Goal: Check status: Check status

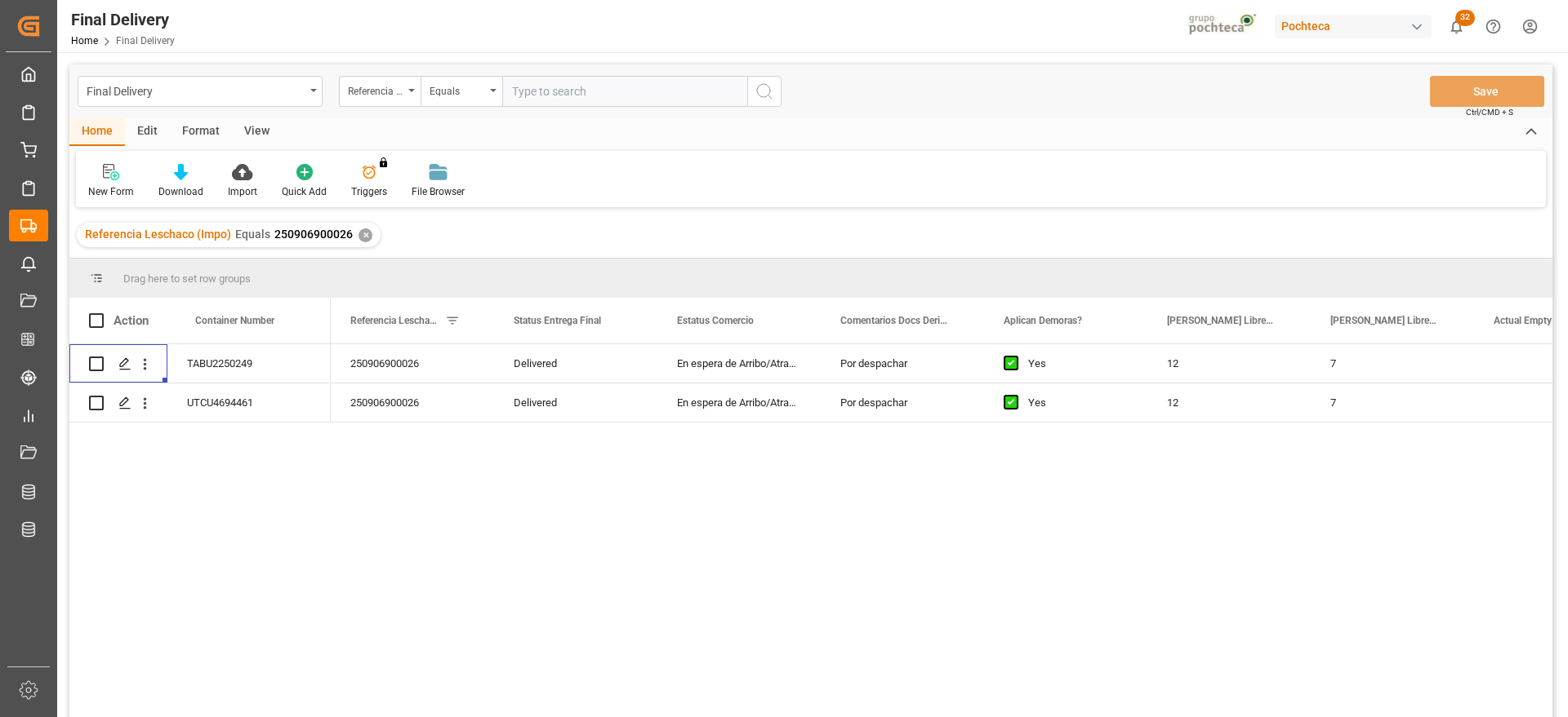
click at [359, 239] on div "✕" at bounding box center [365, 235] width 14 height 14
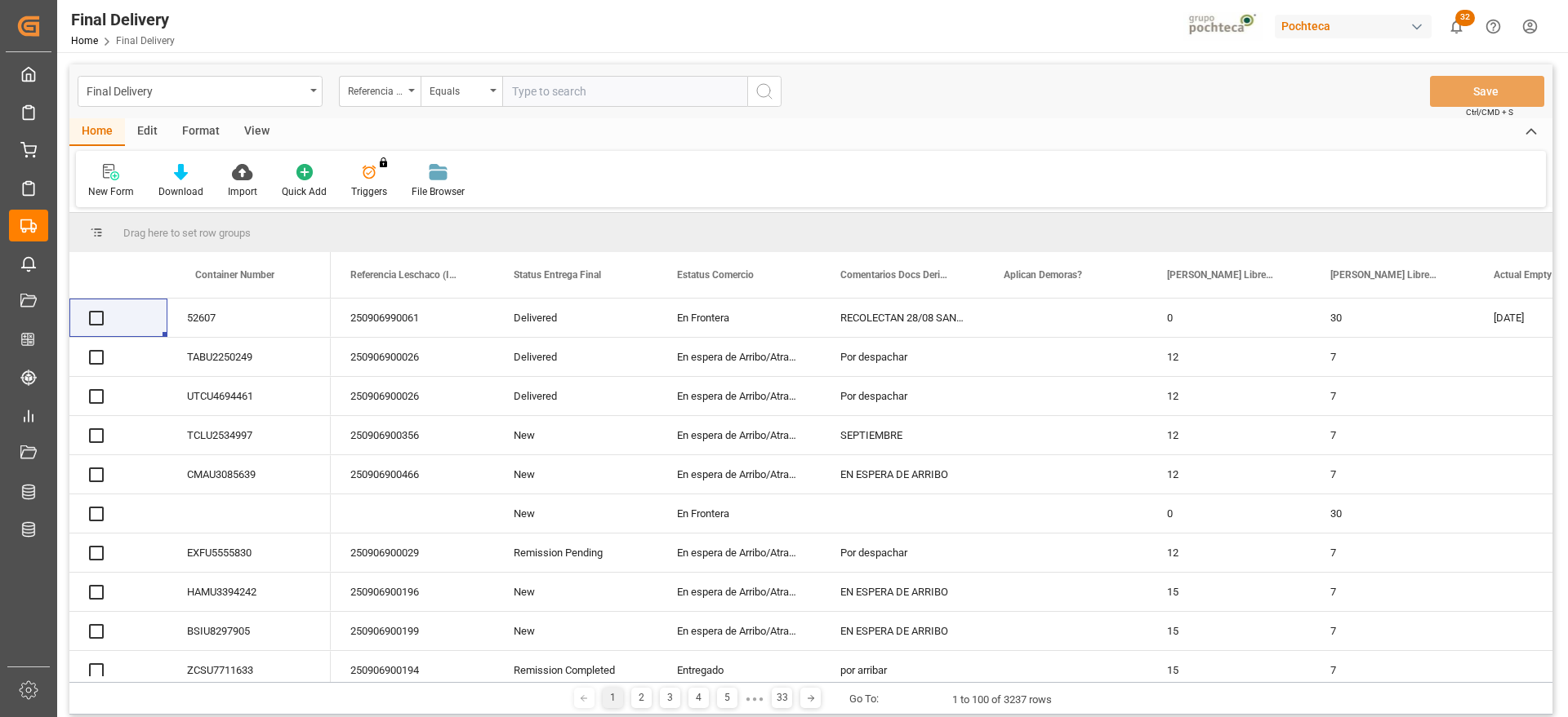
click at [592, 91] on input "text" at bounding box center [624, 92] width 245 height 31
paste input "250906900461"
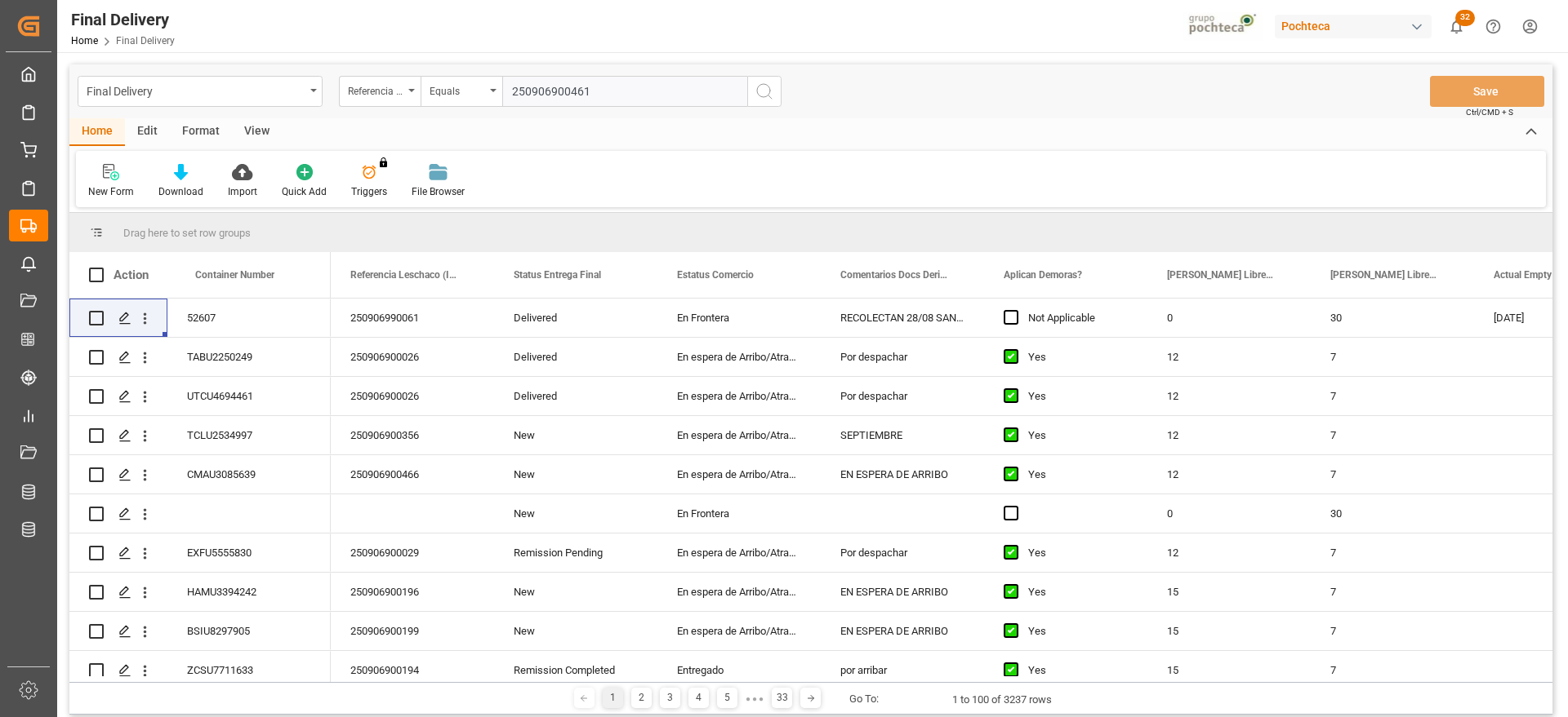
type input "250906900461"
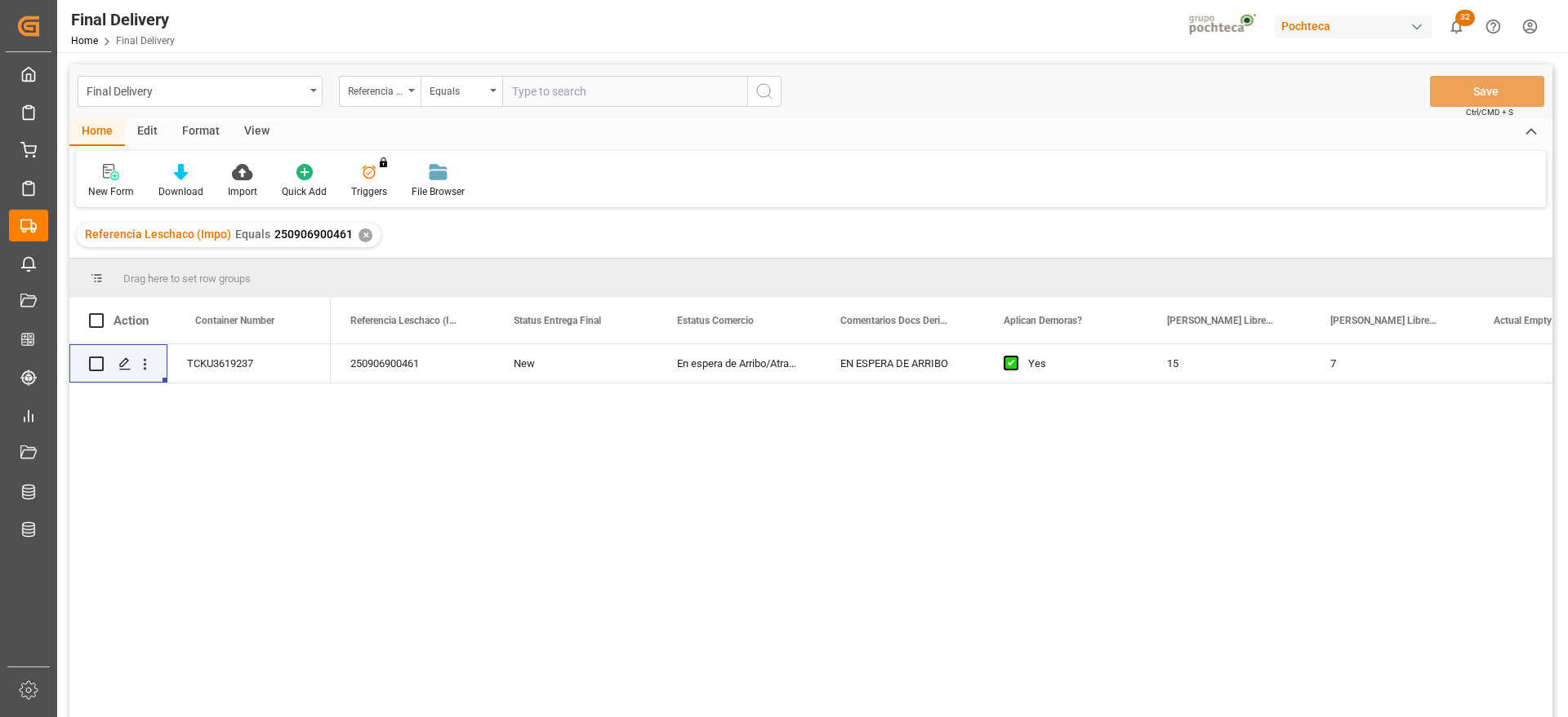
click at [587, 375] on div "New" at bounding box center [575, 363] width 164 height 38
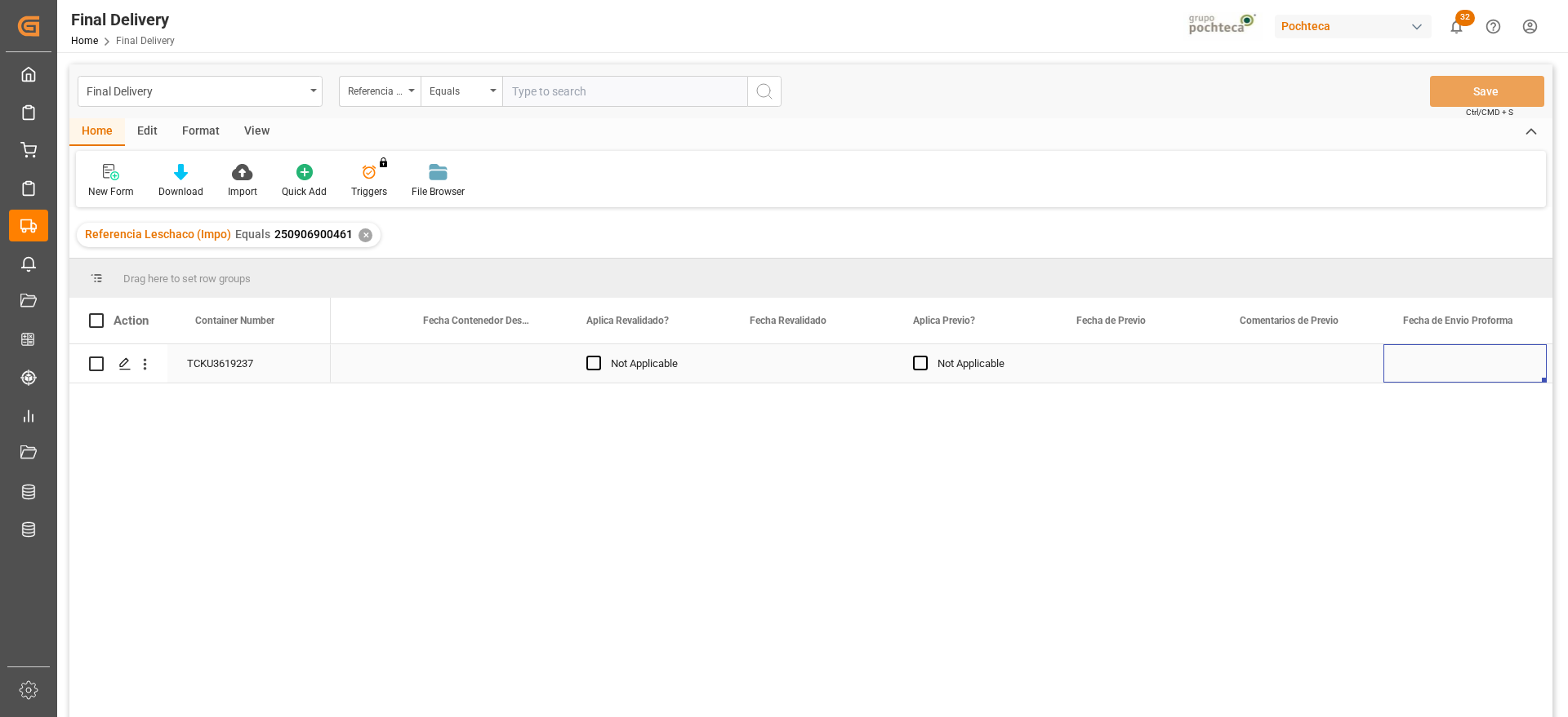
click at [833, 361] on div "Press SPACE to select this row." at bounding box center [812, 363] width 164 height 38
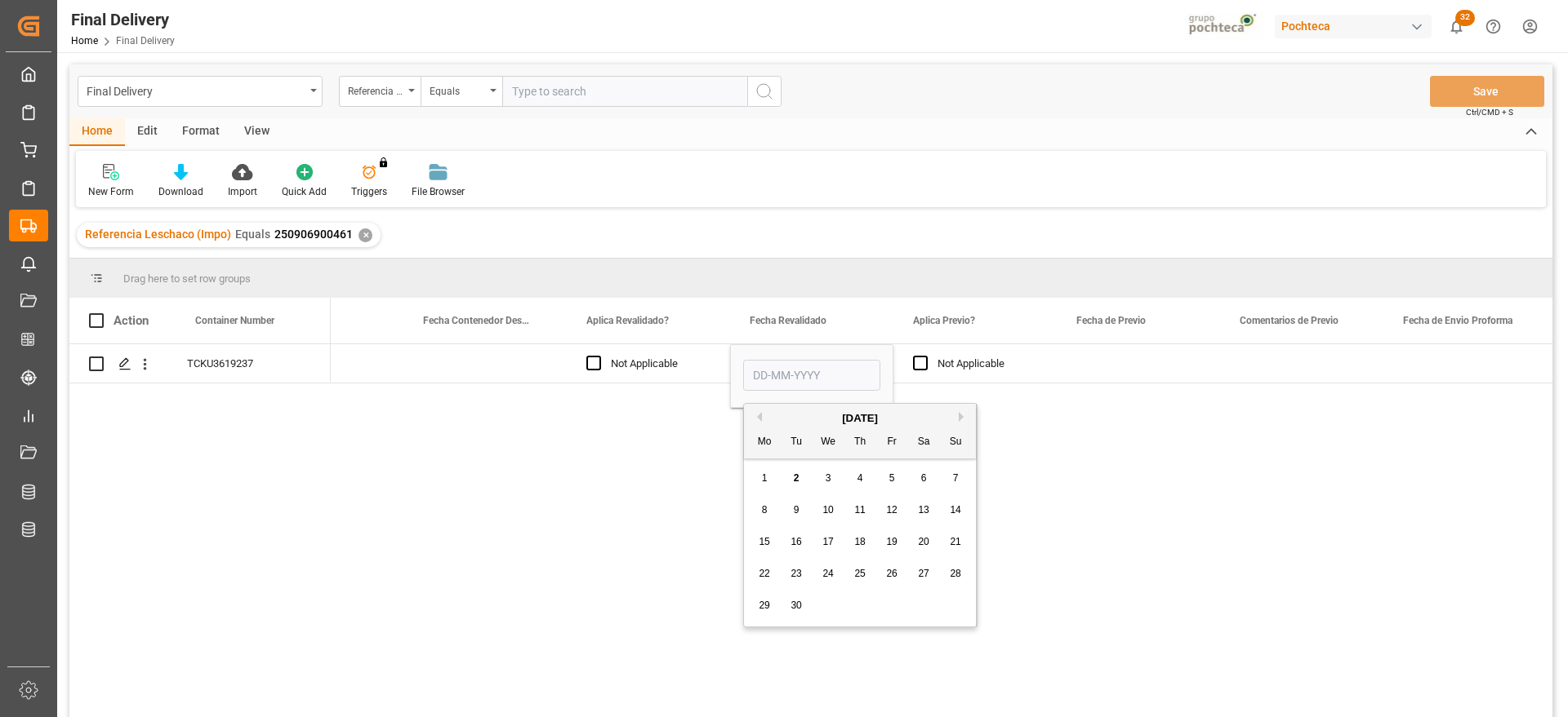
click at [794, 477] on span "2" at bounding box center [796, 477] width 6 height 11
type input "[DATE]"
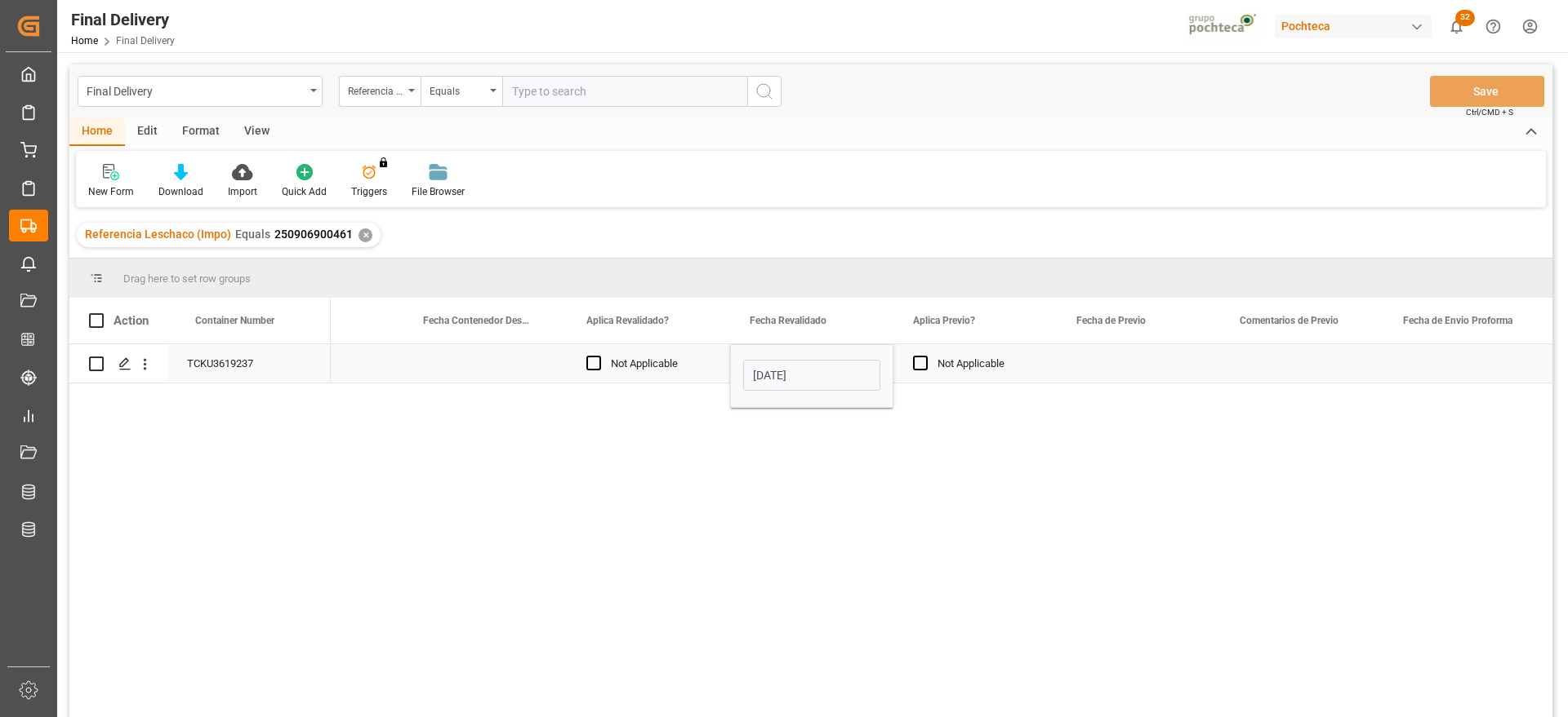
click at [1100, 371] on div "Press SPACE to select this row." at bounding box center [1138, 363] width 164 height 38
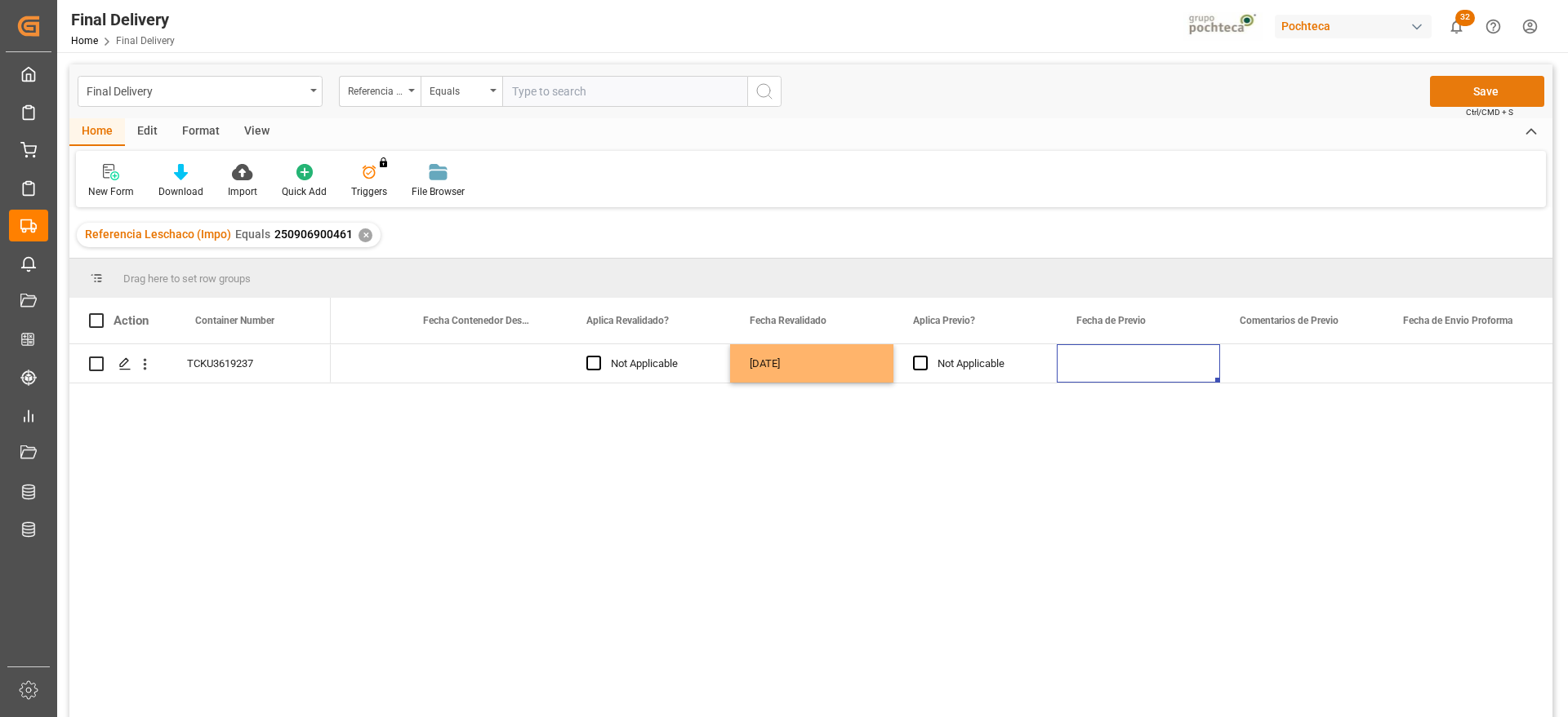
click at [1474, 93] on button "Save" at bounding box center [1487, 92] width 114 height 31
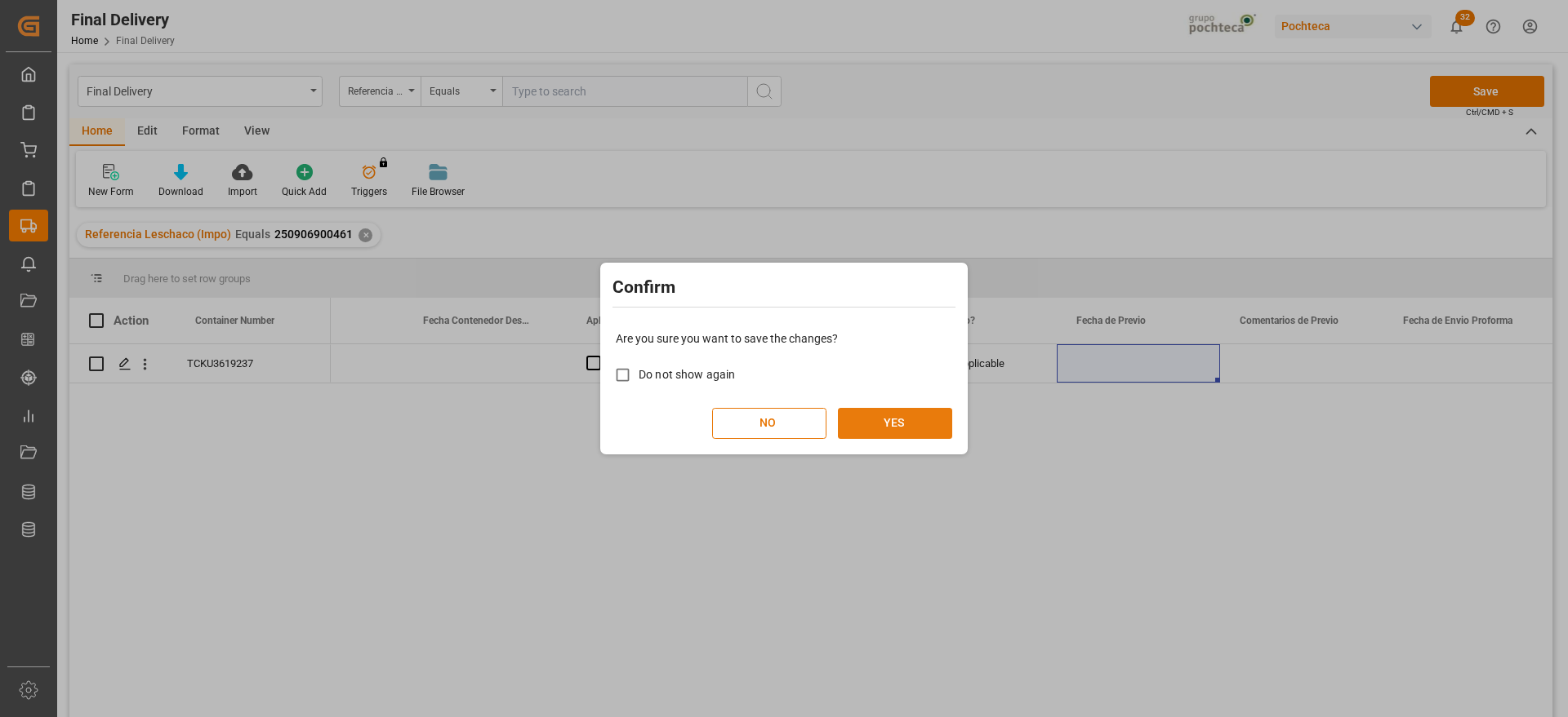
click at [913, 424] on button "YES" at bounding box center [895, 424] width 114 height 31
